Goal: Use online tool/utility: Utilize a website feature to perform a specific function

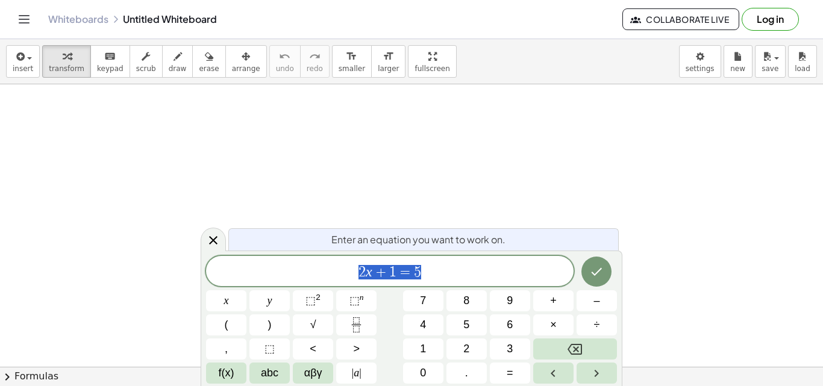
scroll to position [99, 0]
click at [580, 354] on icon "Backspace" at bounding box center [575, 349] width 14 height 11
click at [398, 278] on var "a" at bounding box center [401, 272] width 7 height 16
click at [623, 273] on div at bounding box center [411, 307] width 823 height 644
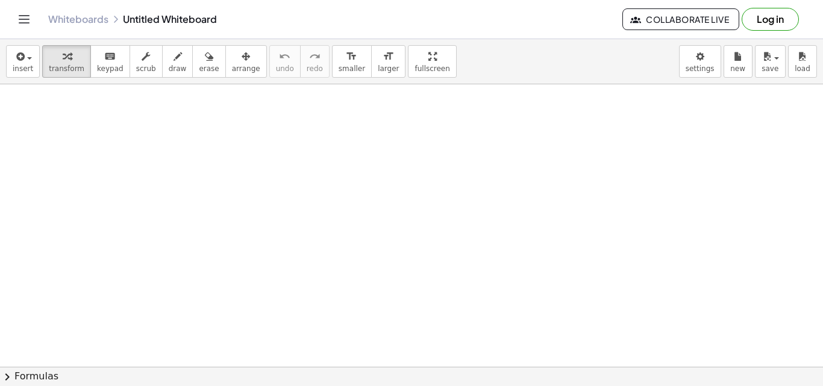
click at [575, 270] on div at bounding box center [411, 307] width 823 height 644
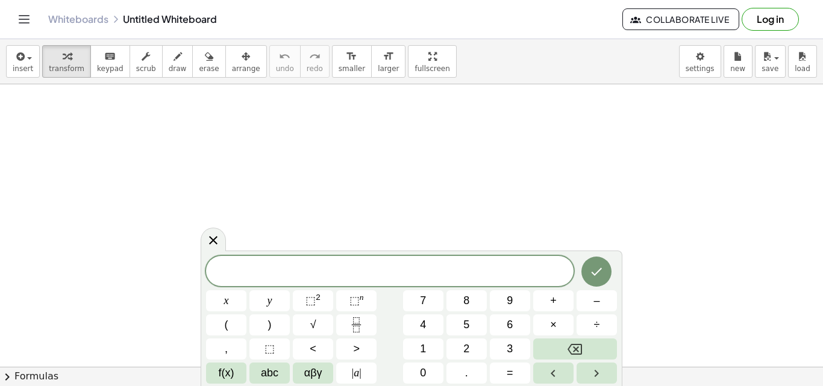
scroll to position [0, 0]
click at [213, 240] on icon at bounding box center [213, 240] width 14 height 14
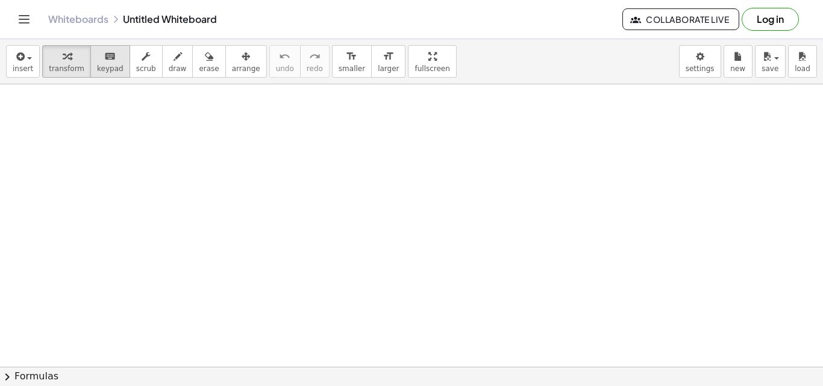
click at [90, 52] on button "keyboard keypad" at bounding box center [110, 61] width 40 height 33
click at [243, 154] on div at bounding box center [411, 366] width 823 height 565
drag, startPoint x: 93, startPoint y: 43, endPoint x: 105, endPoint y: 63, distance: 23.8
click at [95, 46] on div "insert select one: Math Expression Function Text Youtube Video Graphing Geometr…" at bounding box center [411, 61] width 823 height 45
click at [108, 68] on span "keypad" at bounding box center [110, 68] width 27 height 8
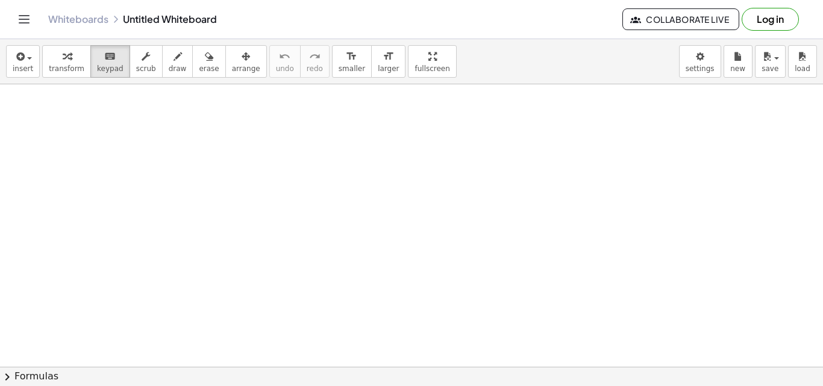
click at [154, 178] on div at bounding box center [411, 366] width 823 height 565
click at [104, 62] on icon "keyboard" at bounding box center [109, 56] width 11 height 14
click at [262, 219] on div at bounding box center [411, 366] width 823 height 565
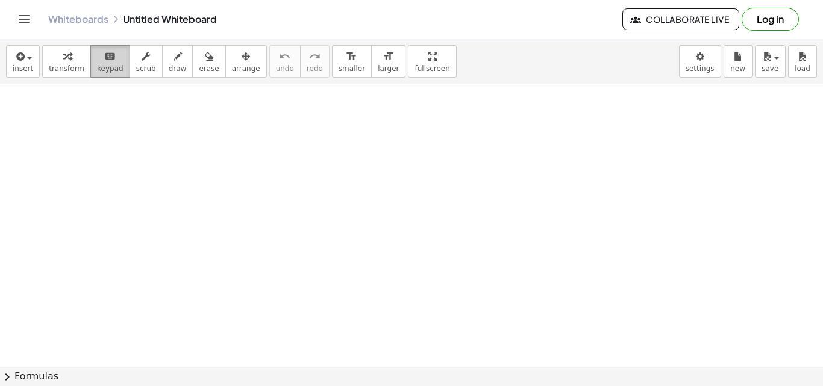
click at [107, 69] on span "keypad" at bounding box center [110, 68] width 27 height 8
click at [172, 57] on button "draw" at bounding box center [177, 61] width 31 height 33
drag, startPoint x: 44, startPoint y: 135, endPoint x: 49, endPoint y: 156, distance: 21.8
click at [49, 156] on div at bounding box center [411, 366] width 823 height 565
drag, startPoint x: 55, startPoint y: 149, endPoint x: 87, endPoint y: 140, distance: 33.2
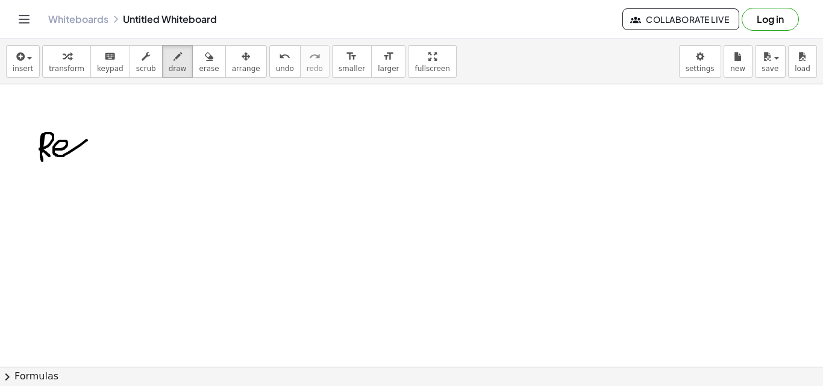
click at [87, 140] on div at bounding box center [411, 366] width 823 height 565
drag, startPoint x: 80, startPoint y: 140, endPoint x: 102, endPoint y: 151, distance: 25.6
click at [102, 151] on div at bounding box center [411, 366] width 823 height 565
drag, startPoint x: 124, startPoint y: 144, endPoint x: 117, endPoint y: 161, distance: 18.4
click at [117, 161] on div at bounding box center [411, 366] width 823 height 565
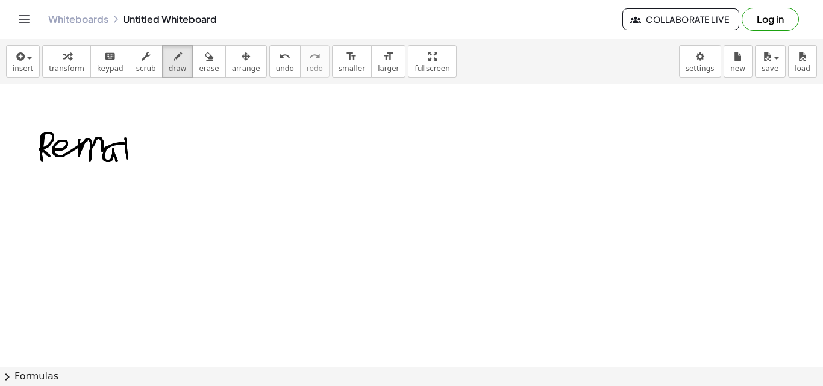
drag, startPoint x: 125, startPoint y: 139, endPoint x: 127, endPoint y: 158, distance: 20.0
click at [127, 158] on div at bounding box center [411, 366] width 823 height 565
click at [126, 131] on div at bounding box center [411, 366] width 823 height 565
drag, startPoint x: 131, startPoint y: 138, endPoint x: 146, endPoint y: 163, distance: 28.6
click at [146, 163] on div at bounding box center [411, 366] width 823 height 565
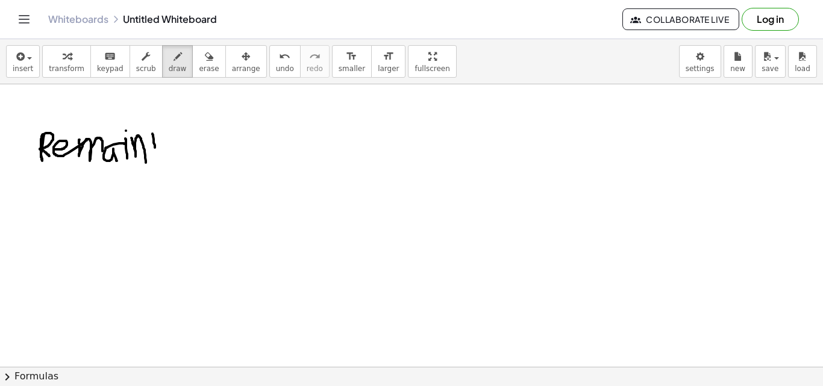
drag, startPoint x: 152, startPoint y: 134, endPoint x: 155, endPoint y: 152, distance: 18.3
click at [155, 152] on div at bounding box center [411, 366] width 823 height 565
click at [146, 119] on div at bounding box center [411, 366] width 823 height 565
